Goal: Navigation & Orientation: Find specific page/section

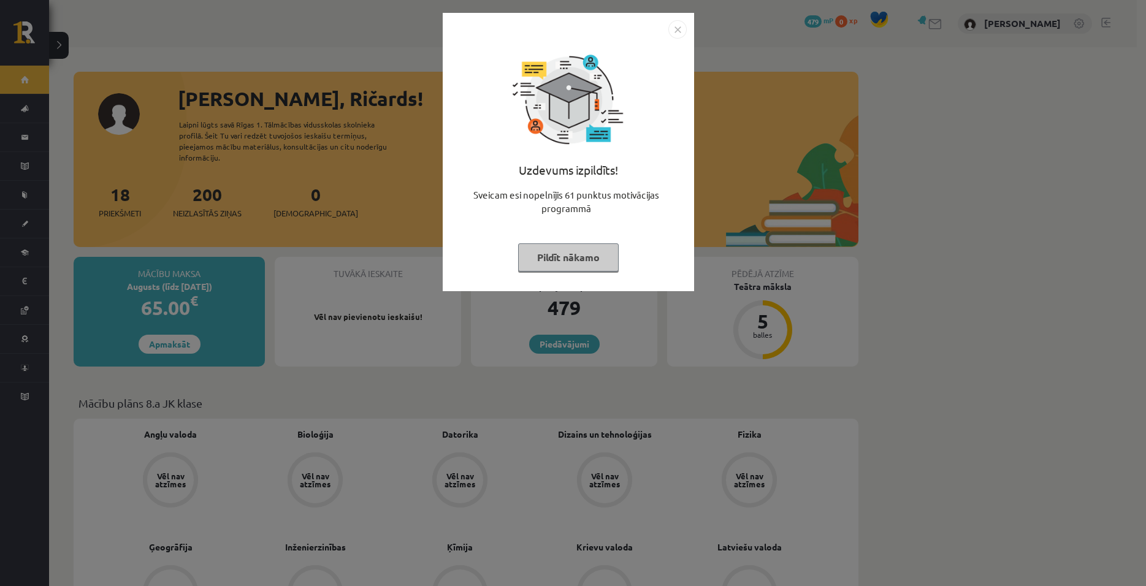
click at [561, 258] on button "Pildīt nākamo" at bounding box center [568, 257] width 101 height 28
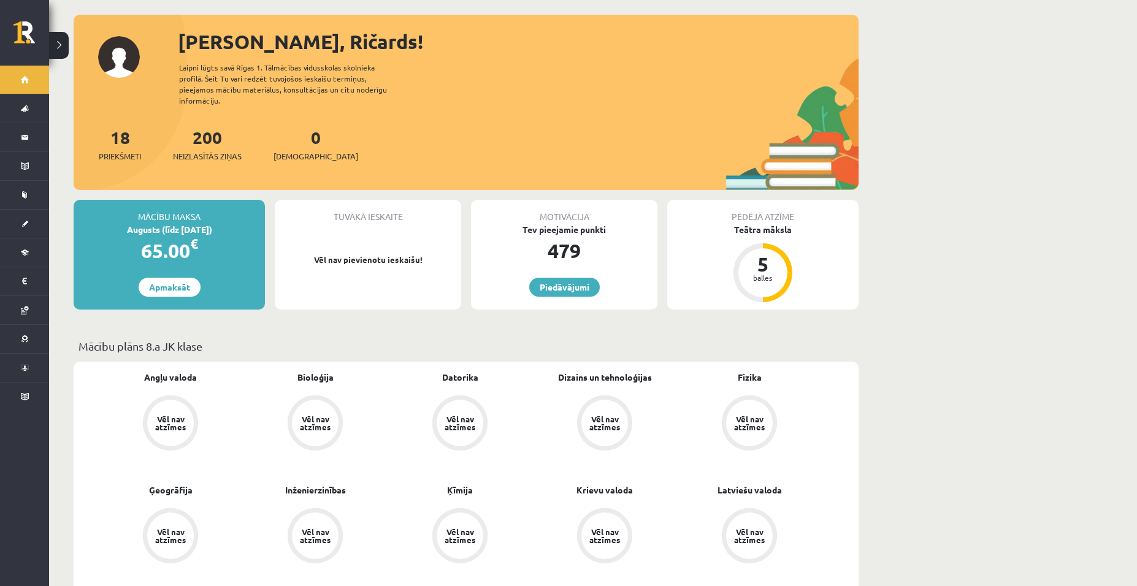
scroll to position [61, 0]
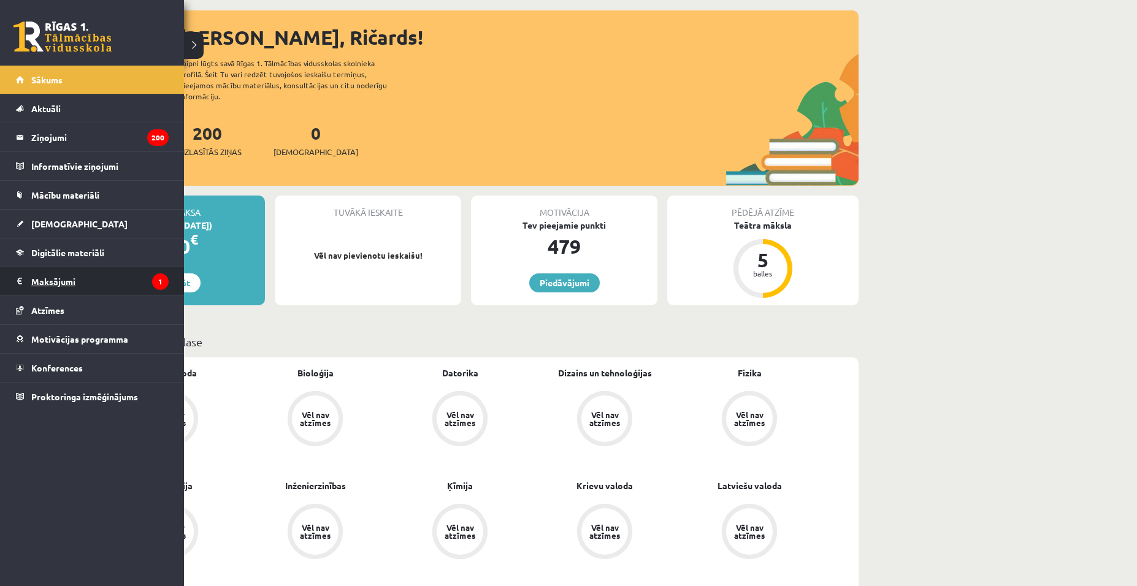
click at [163, 276] on icon "1" at bounding box center [160, 282] width 17 height 17
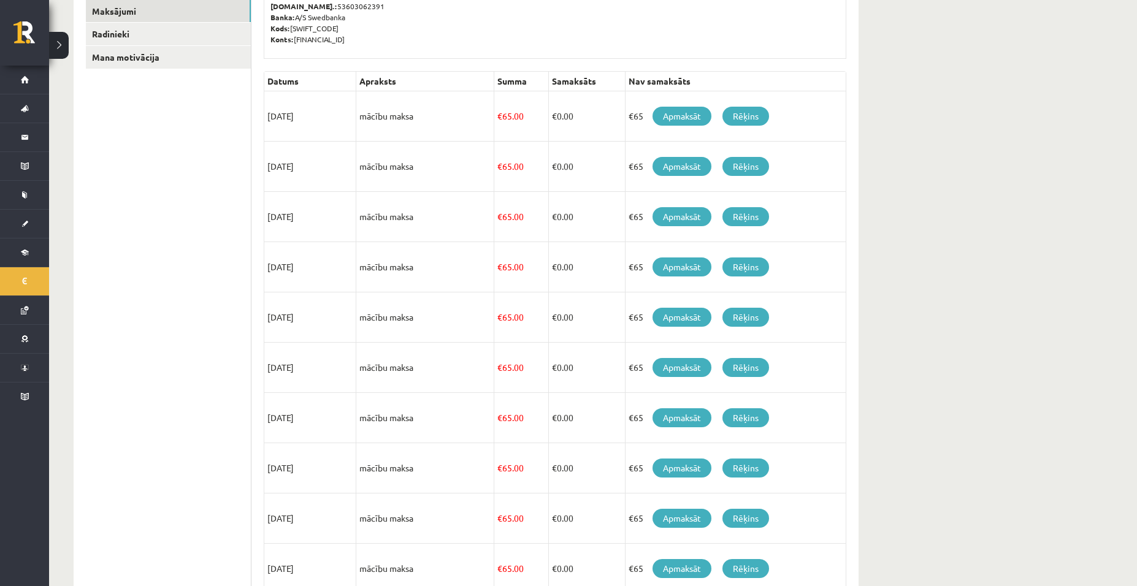
scroll to position [253, 0]
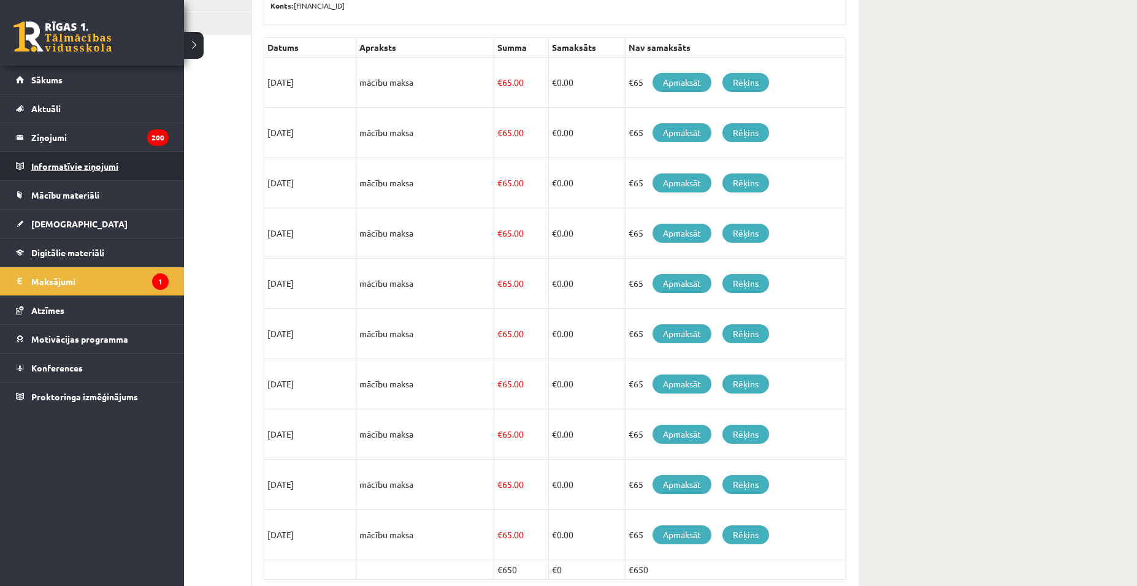
click at [101, 166] on legend "Informatīvie ziņojumi 0" at bounding box center [99, 166] width 137 height 28
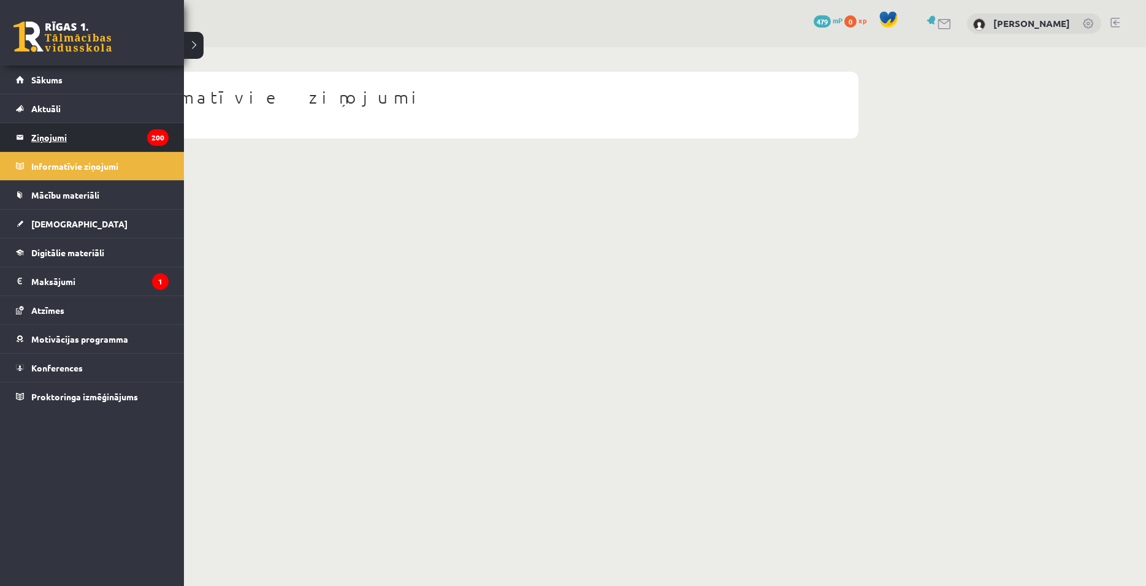
click at [159, 139] on icon "200" at bounding box center [157, 137] width 21 height 17
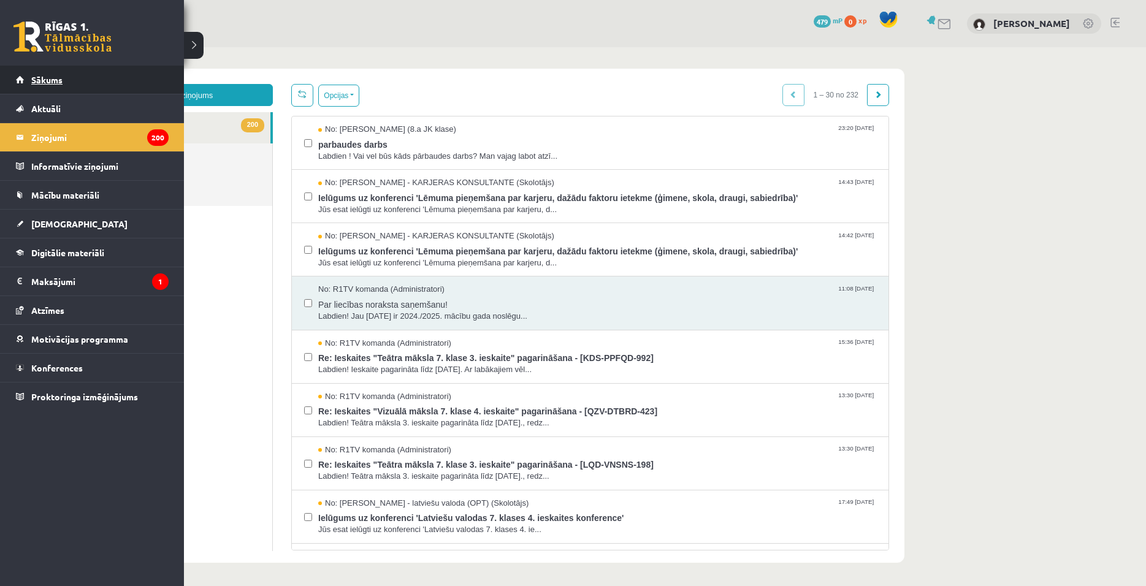
click at [54, 78] on span "Sākums" at bounding box center [46, 79] width 31 height 11
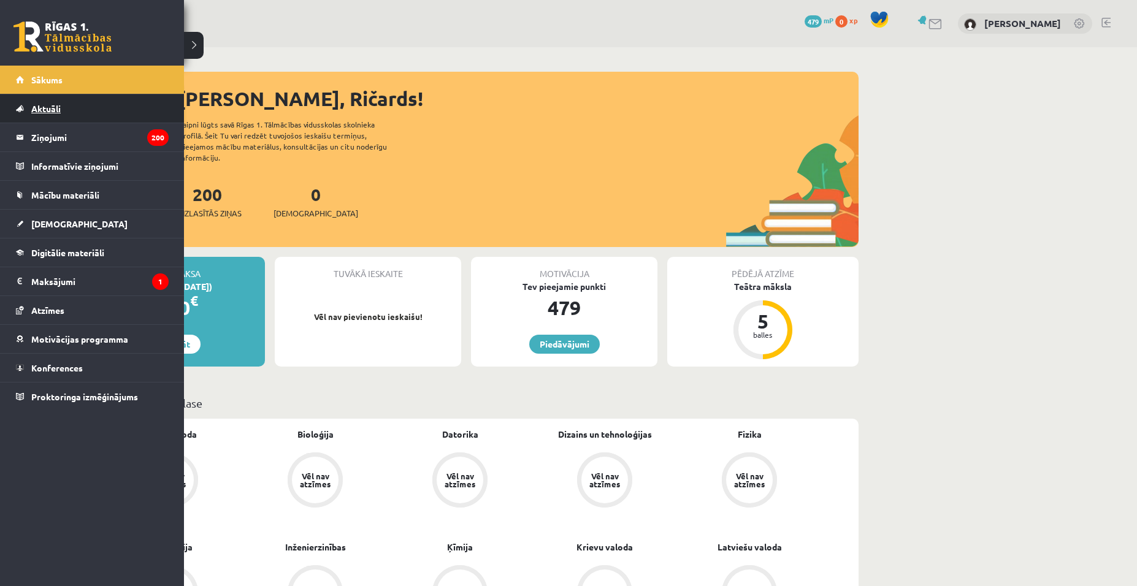
click at [53, 104] on span "Aktuāli" at bounding box center [45, 108] width 29 height 11
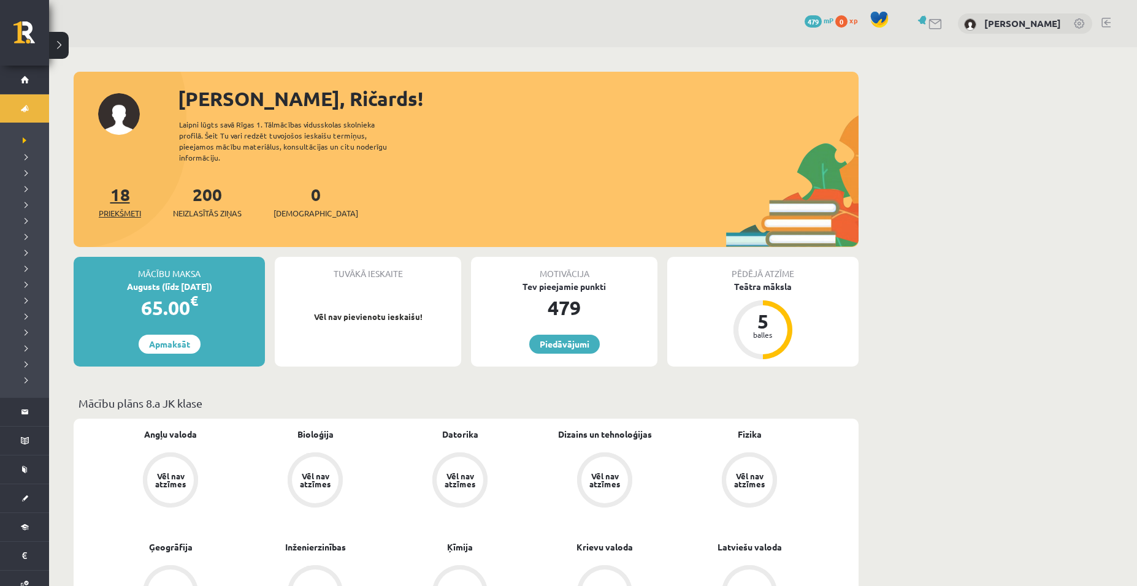
click at [117, 207] on span "Priekšmeti" at bounding box center [120, 213] width 42 height 12
